Goal: Find specific page/section: Find specific page/section

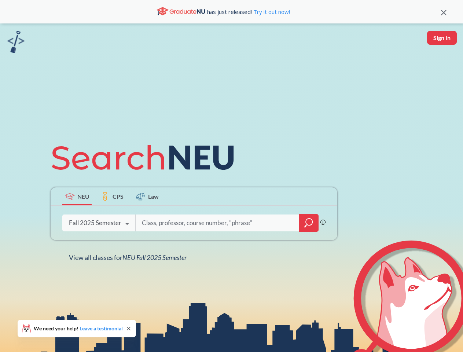
click at [231, 176] on icon at bounding box center [146, 157] width 191 height 41
click at [444, 12] on icon at bounding box center [444, 13] width 6 height 6
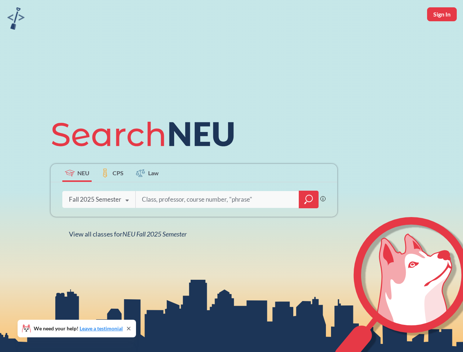
click at [442, 38] on div "NEU CPS Law Phrase search guarantees the exact search appears in the results. E…" at bounding box center [231, 176] width 463 height 352
click at [77, 196] on div "Fall 2025 Semester" at bounding box center [95, 199] width 52 height 8
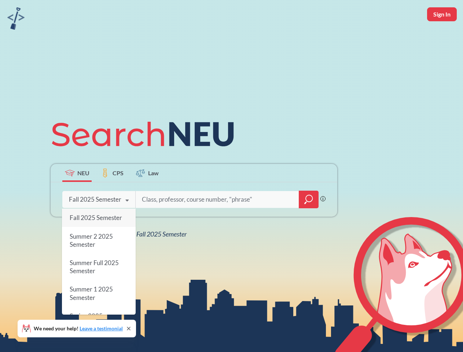
click at [112, 196] on div "Fall 2025 Semester" at bounding box center [95, 199] width 52 height 8
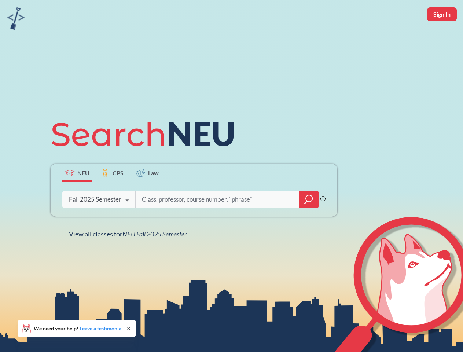
click at [147, 196] on input "search" at bounding box center [217, 199] width 153 height 15
click at [309, 223] on div "NEU CPS Law Phrase search guarantees the exact search appears in the results. E…" at bounding box center [194, 176] width 296 height 125
click at [99, 223] on div "NEU CPS Law Phrase search guarantees the exact search appears in the results. E…" at bounding box center [194, 176] width 296 height 125
click at [127, 224] on div "NEU CPS Law Phrase search guarantees the exact search appears in the results. E…" at bounding box center [194, 176] width 296 height 125
click at [129, 257] on div "NEU CPS Law Phrase search guarantees the exact search appears in the results. E…" at bounding box center [231, 176] width 463 height 352
